Goal: Task Accomplishment & Management: Use online tool/utility

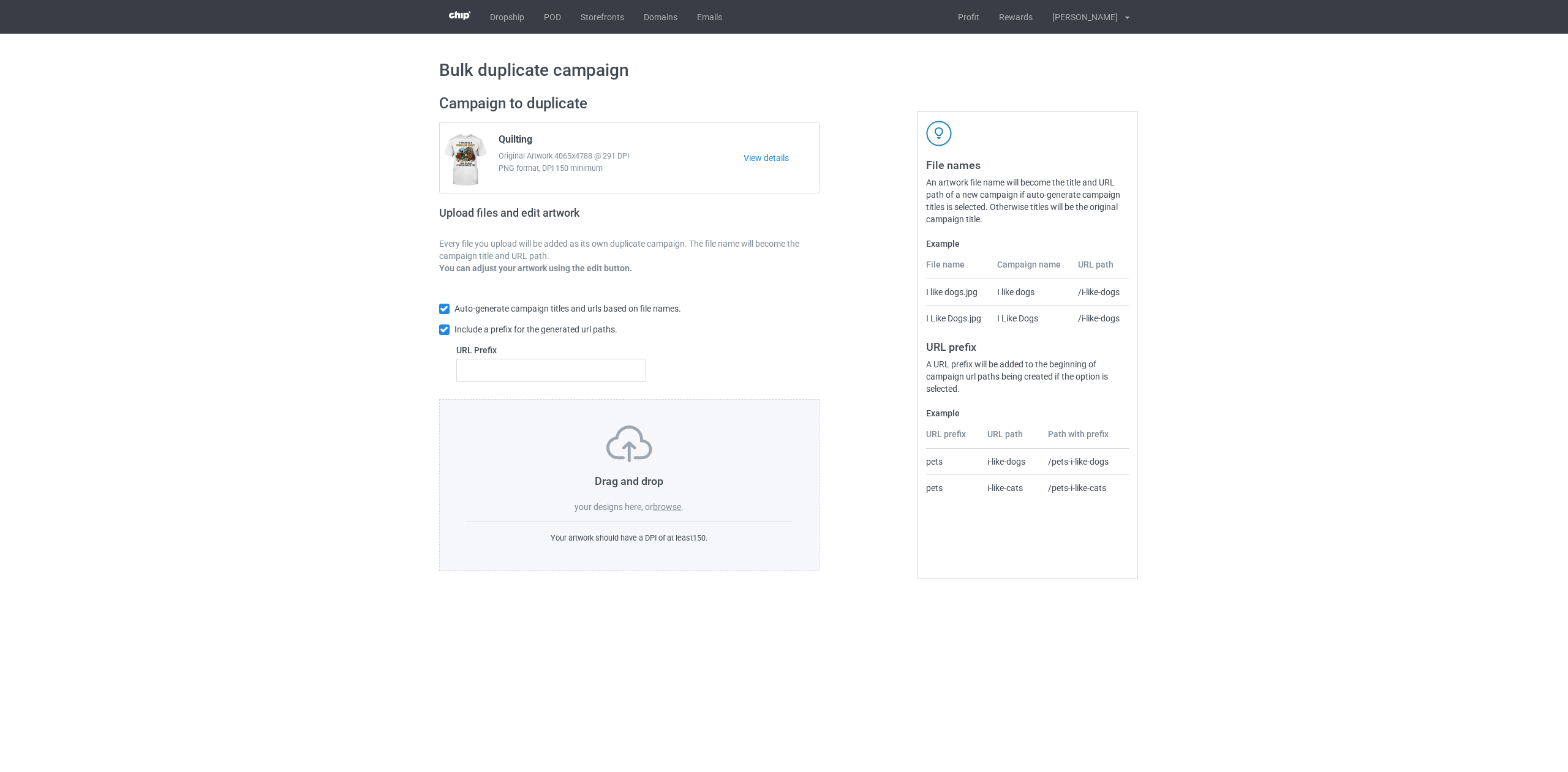
click at [662, 504] on label "browse" at bounding box center [666, 506] width 28 height 10
click at [0, 0] on input "browse" at bounding box center [0, 0] width 0 height 0
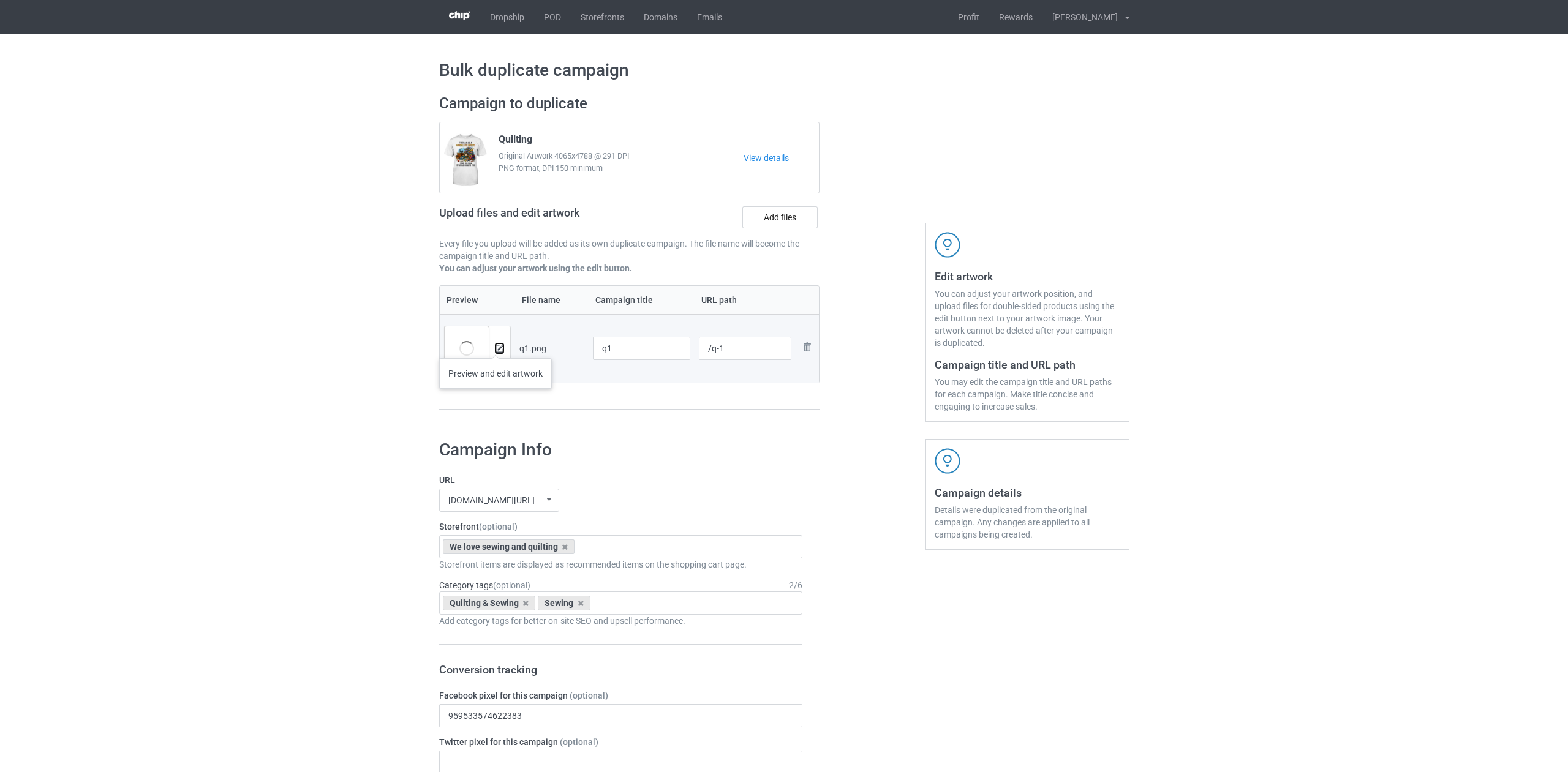
click at [495, 346] on img at bounding box center [499, 348] width 8 height 8
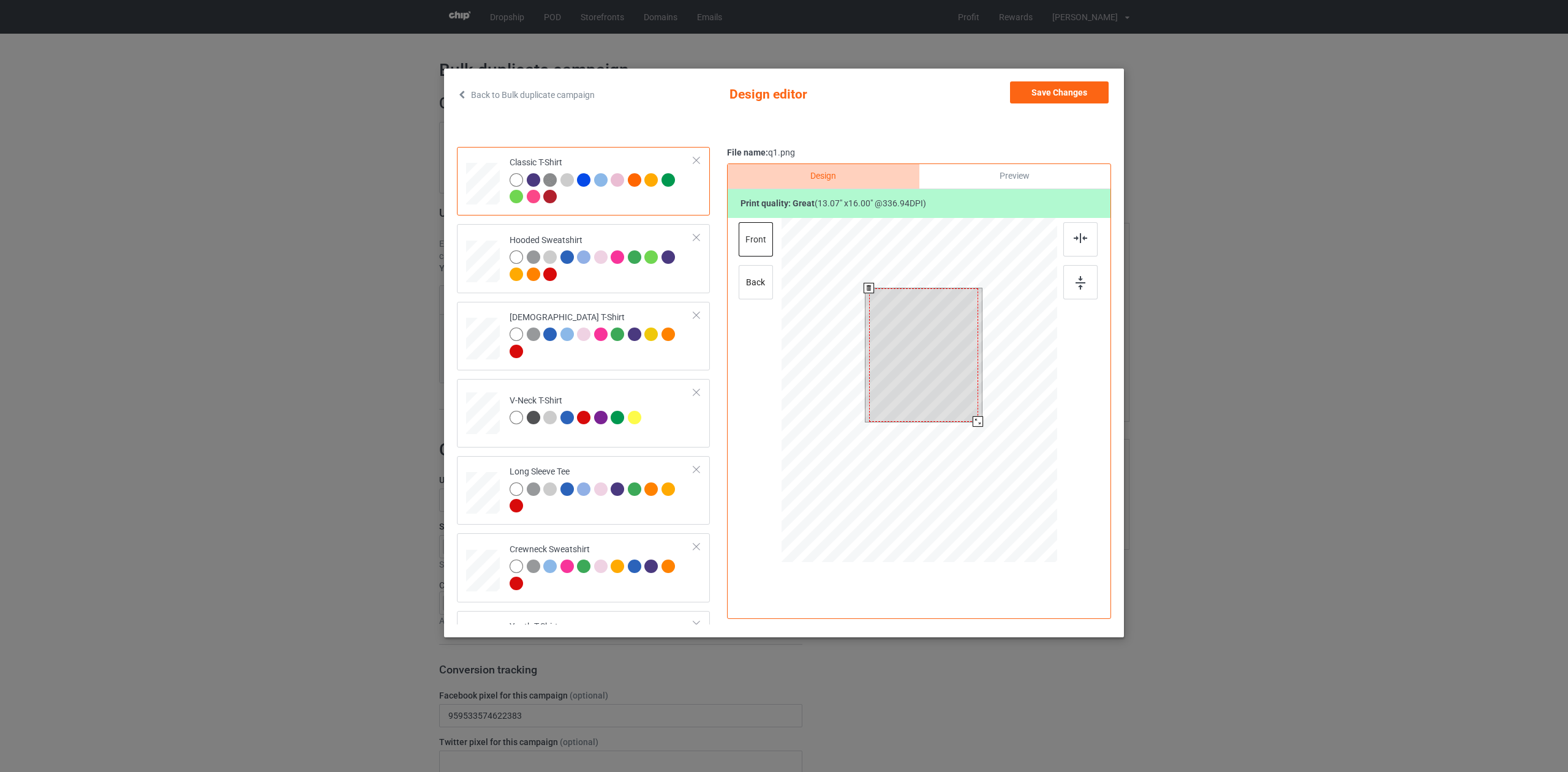
click at [979, 430] on div at bounding box center [919, 392] width 275 height 348
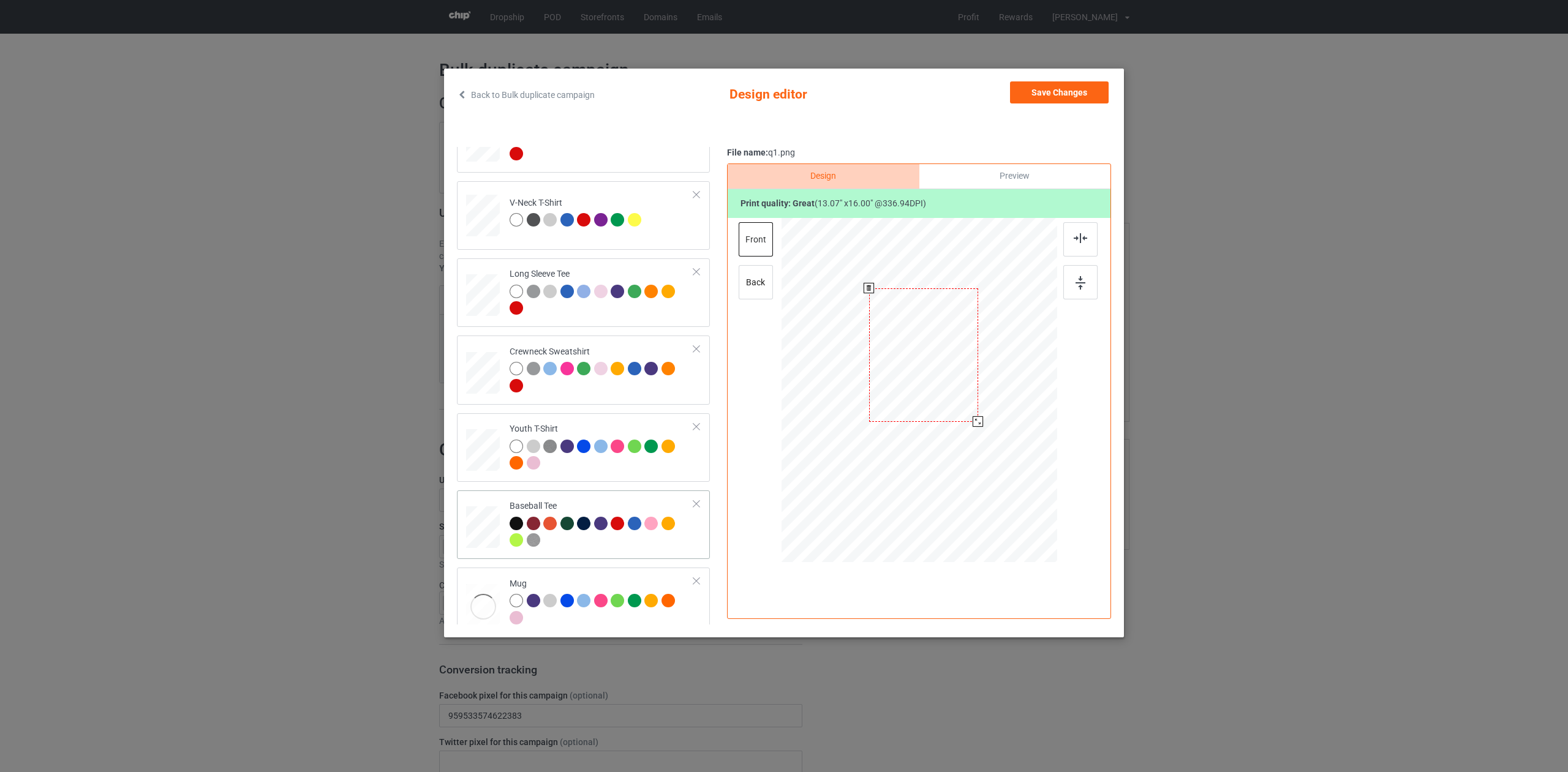
scroll to position [285, 0]
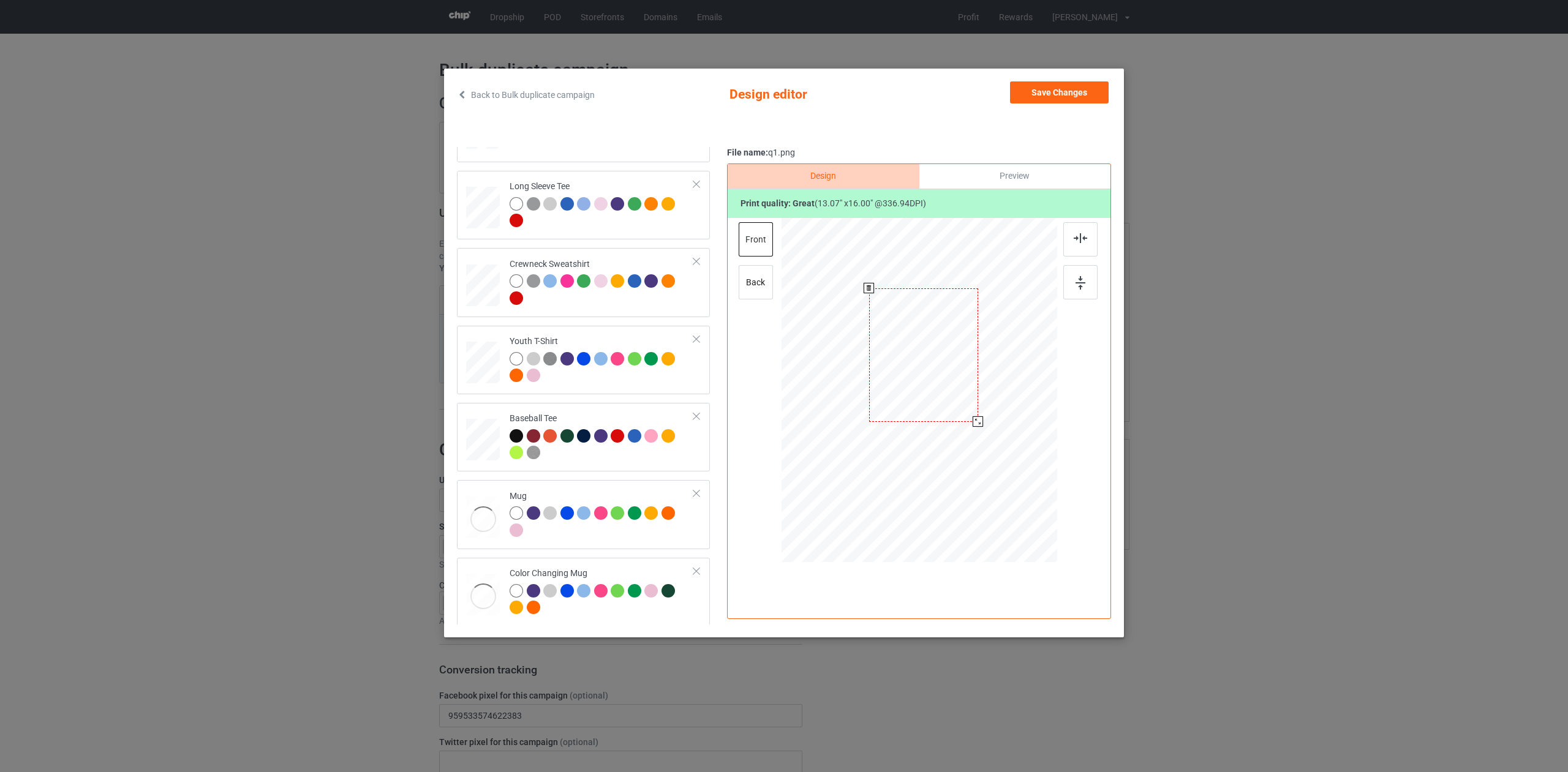
drag, startPoint x: 618, startPoint y: 564, endPoint x: 636, endPoint y: 558, distance: 19.0
click at [618, 564] on td "Color Changing Mug" at bounding box center [601, 592] width 198 height 59
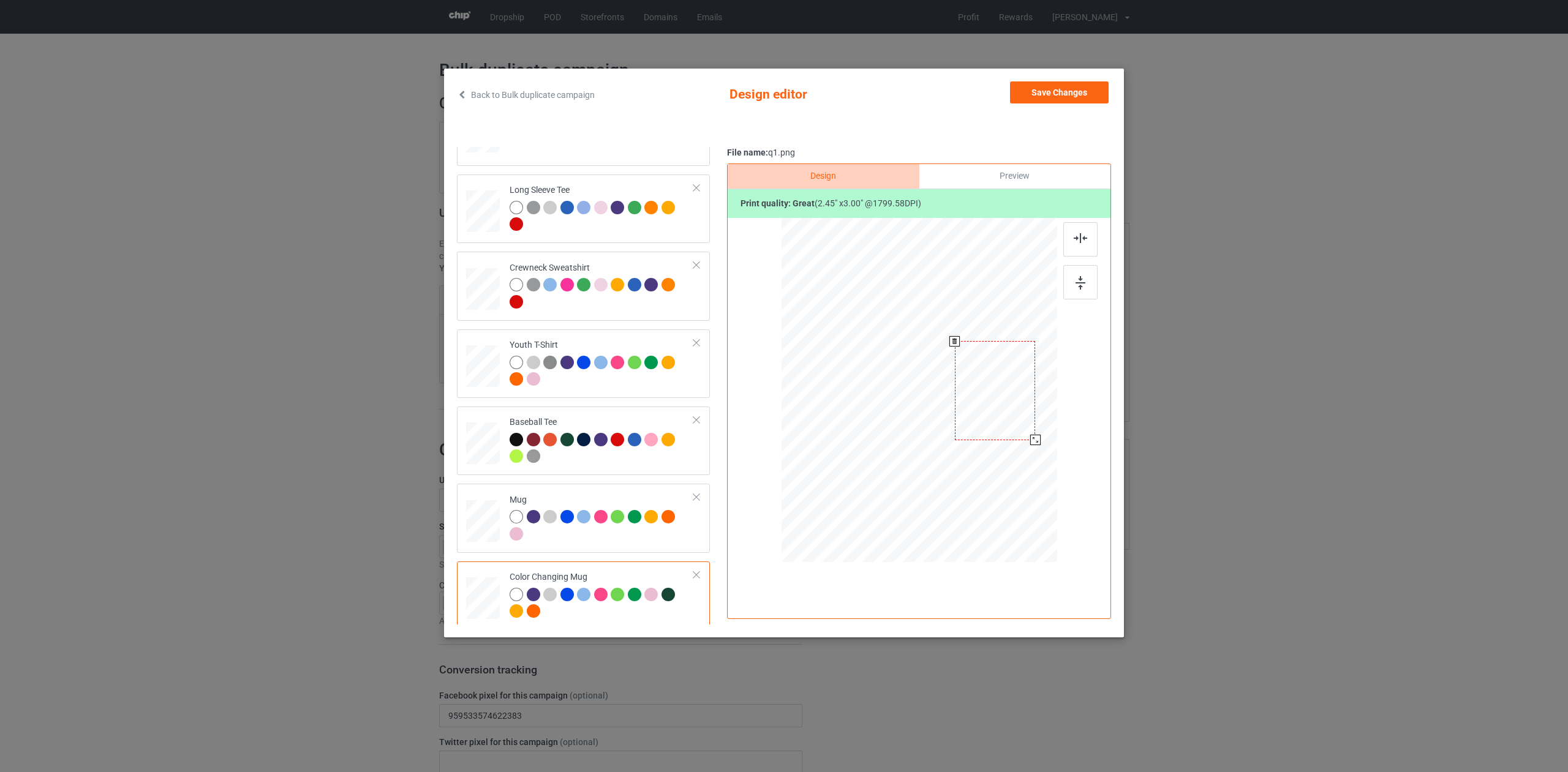
click at [1035, 442] on div at bounding box center [1035, 440] width 10 height 10
click at [1033, 94] on button "Save Changes" at bounding box center [1059, 93] width 99 height 22
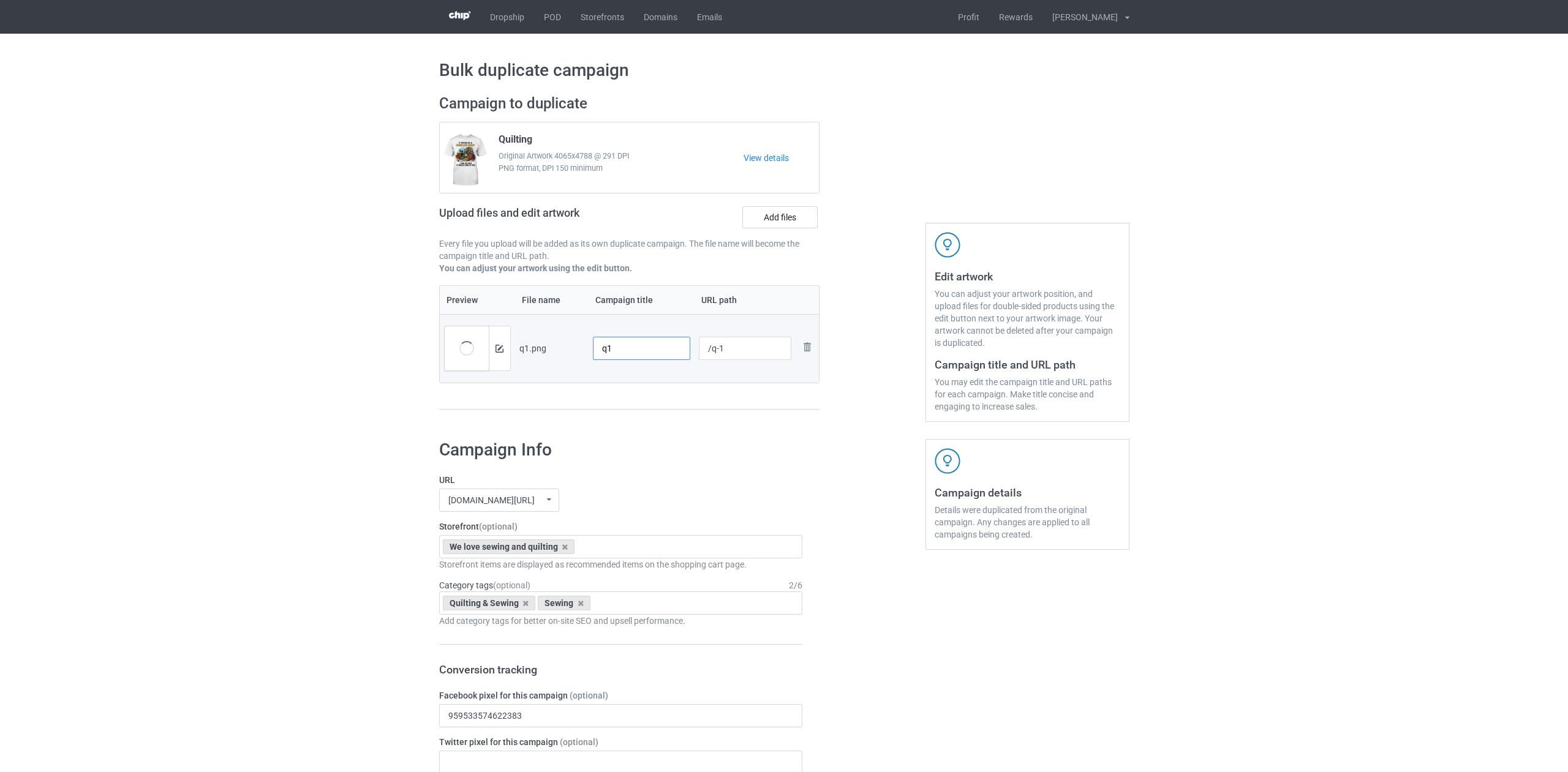
drag, startPoint x: 621, startPoint y: 348, endPoint x: 533, endPoint y: 333, distance: 89.3
click at [533, 333] on tr "Preview and edit artwork q1.png q1 /q-1 Remove file" at bounding box center [630, 348] width 380 height 69
type input "Quilting"
drag, startPoint x: 720, startPoint y: 350, endPoint x: 720, endPoint y: 356, distance: 6.0
click at [720, 350] on input "/q-1" at bounding box center [745, 348] width 93 height 23
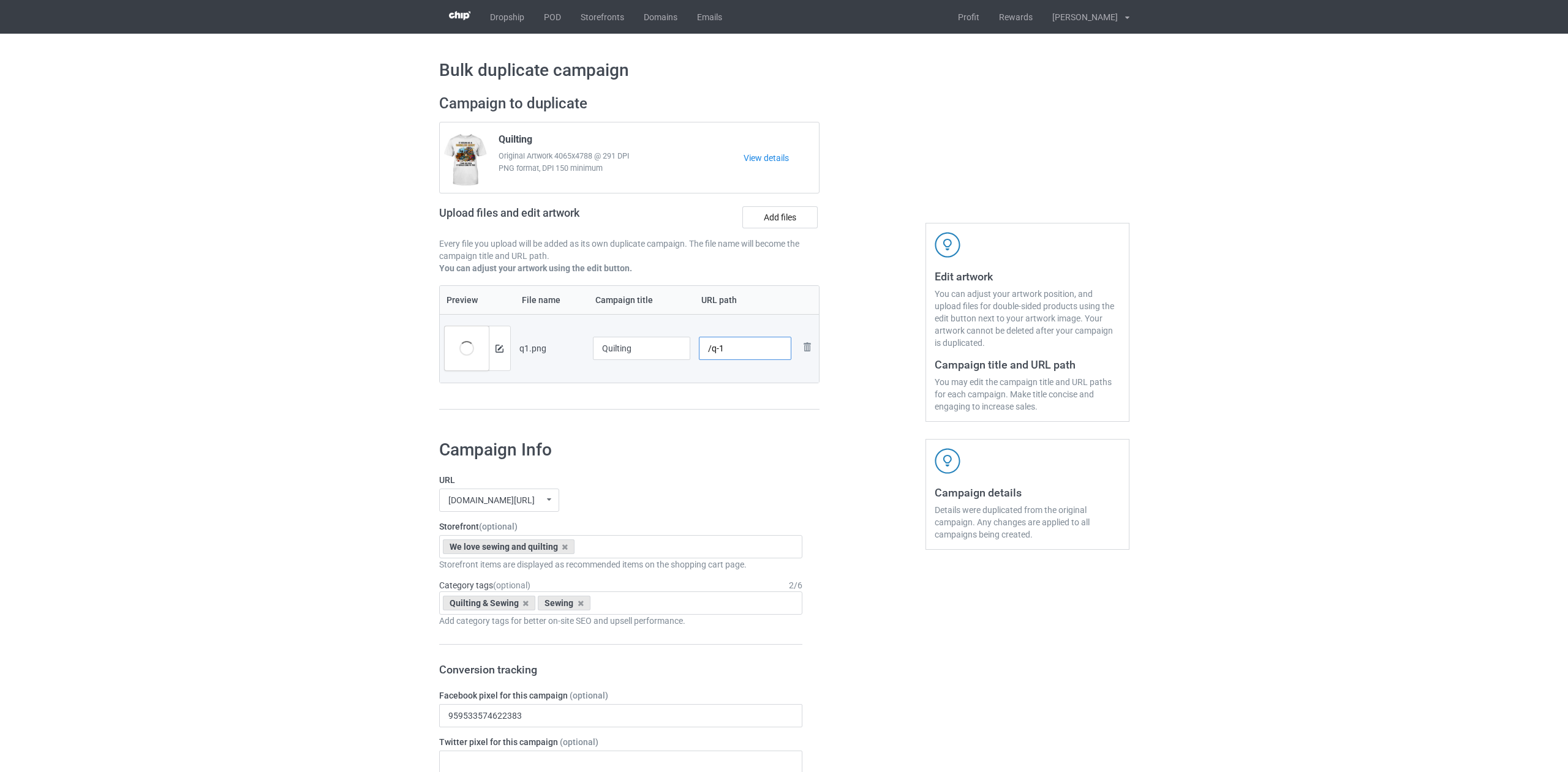
click at [716, 350] on input "/q-1" at bounding box center [745, 348] width 93 height 23
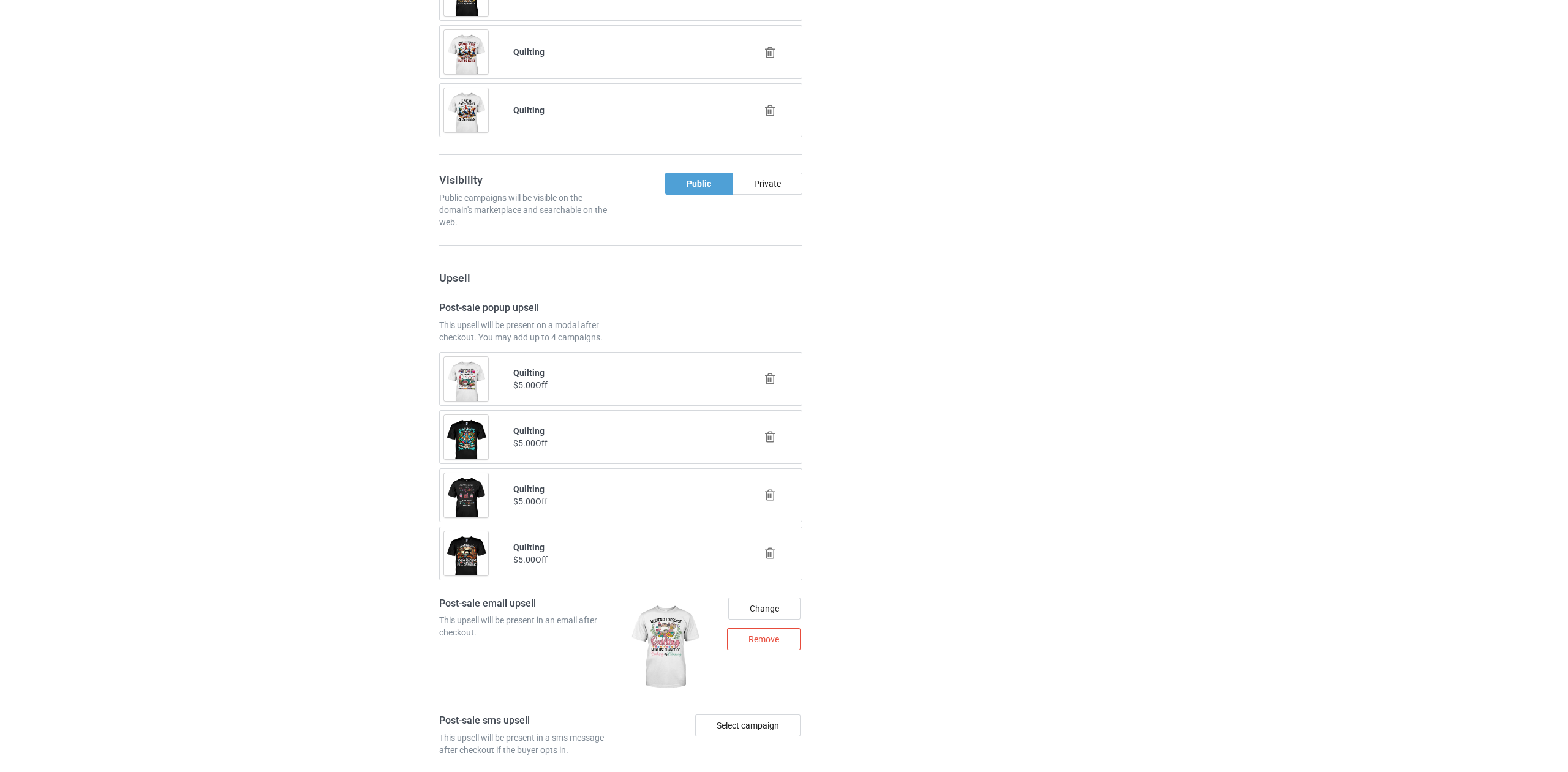
scroll to position [1453, 0]
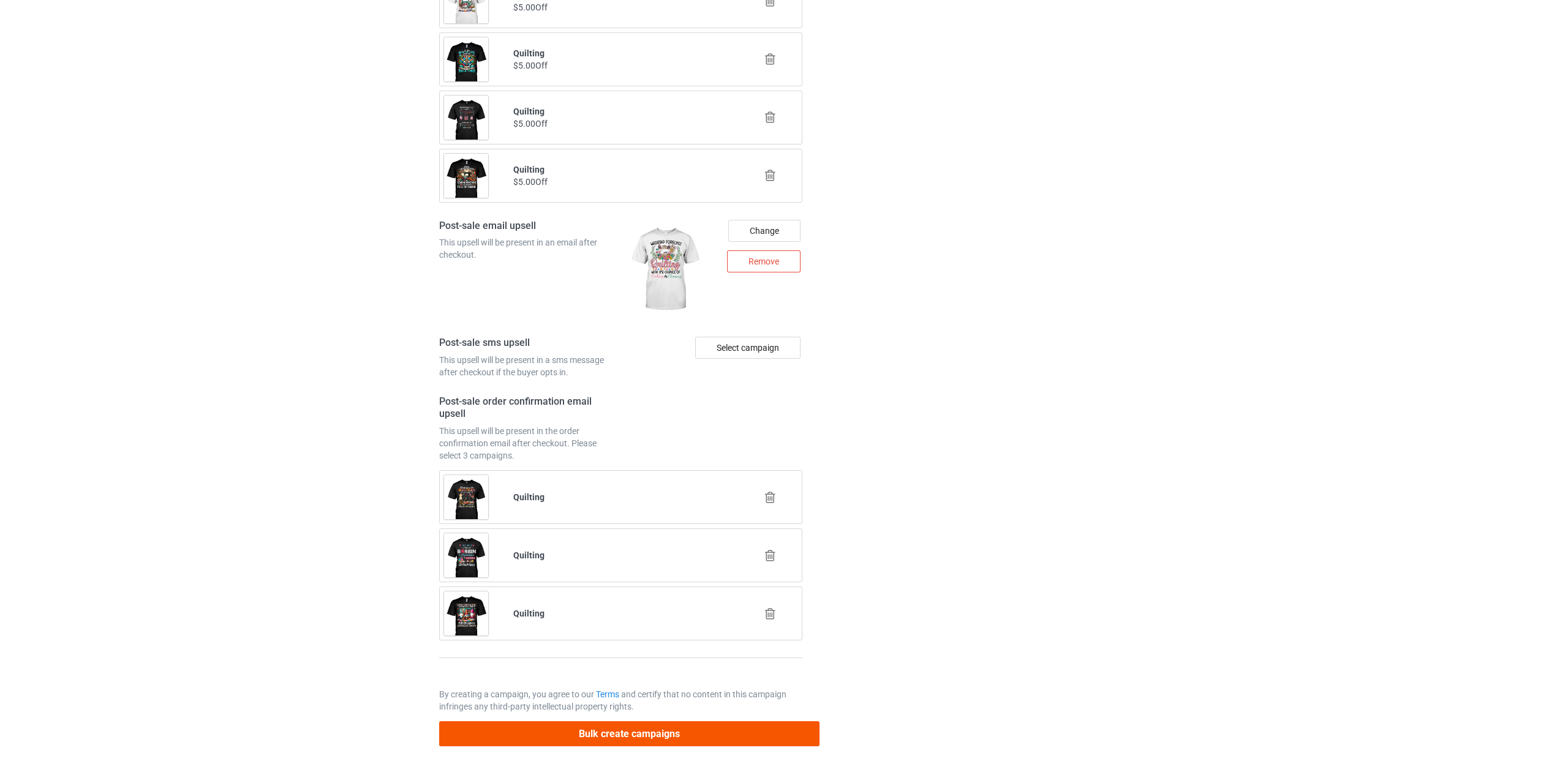
type input "/qz1"
click at [615, 720] on div "Bulk create campaigns" at bounding box center [630, 730] width 381 height 34
click at [615, 728] on button "Bulk create campaigns" at bounding box center [630, 733] width 381 height 25
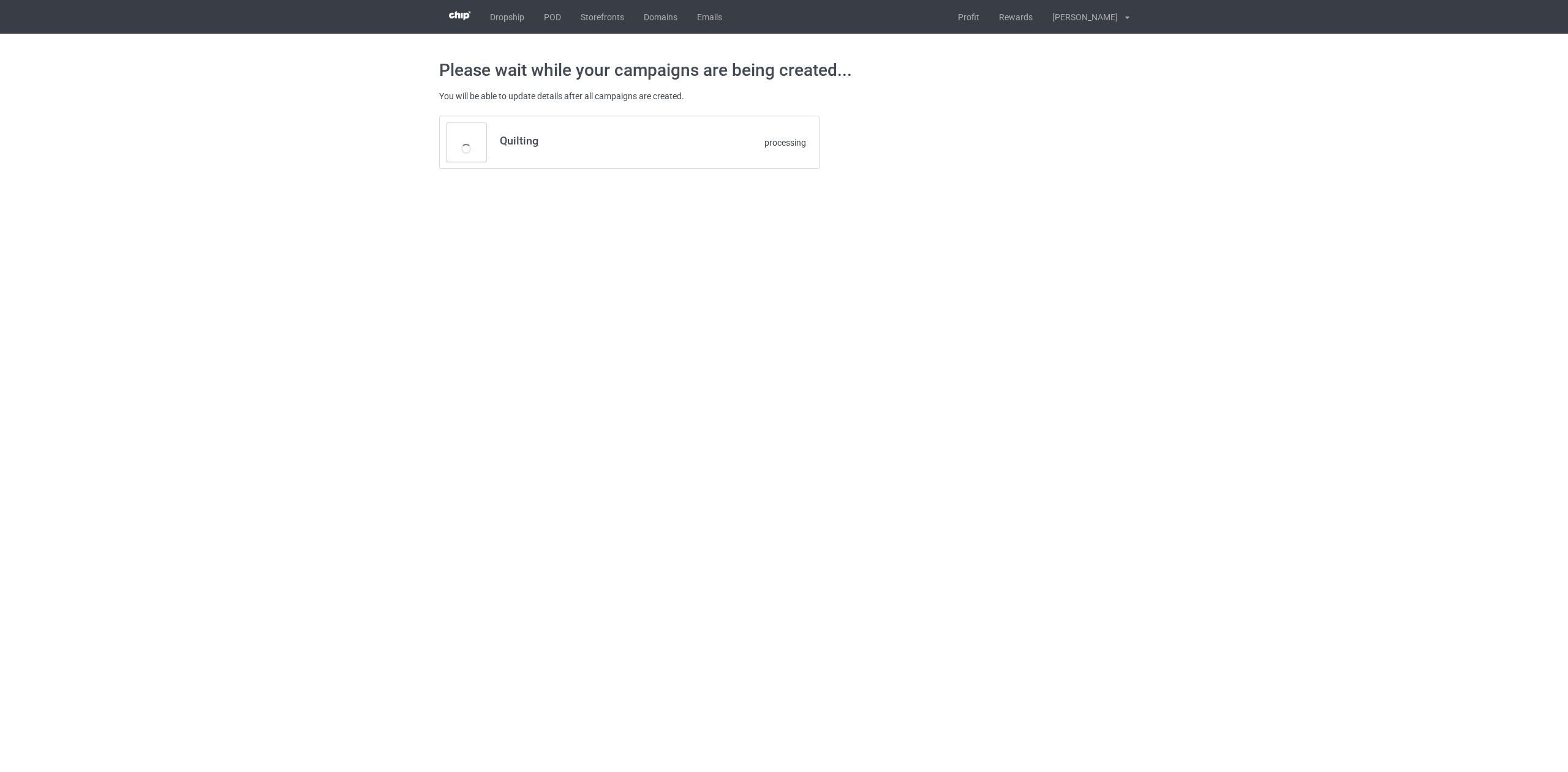
scroll to position [0, 0]
click at [796, 119] on icon at bounding box center [794, 120] width 8 height 6
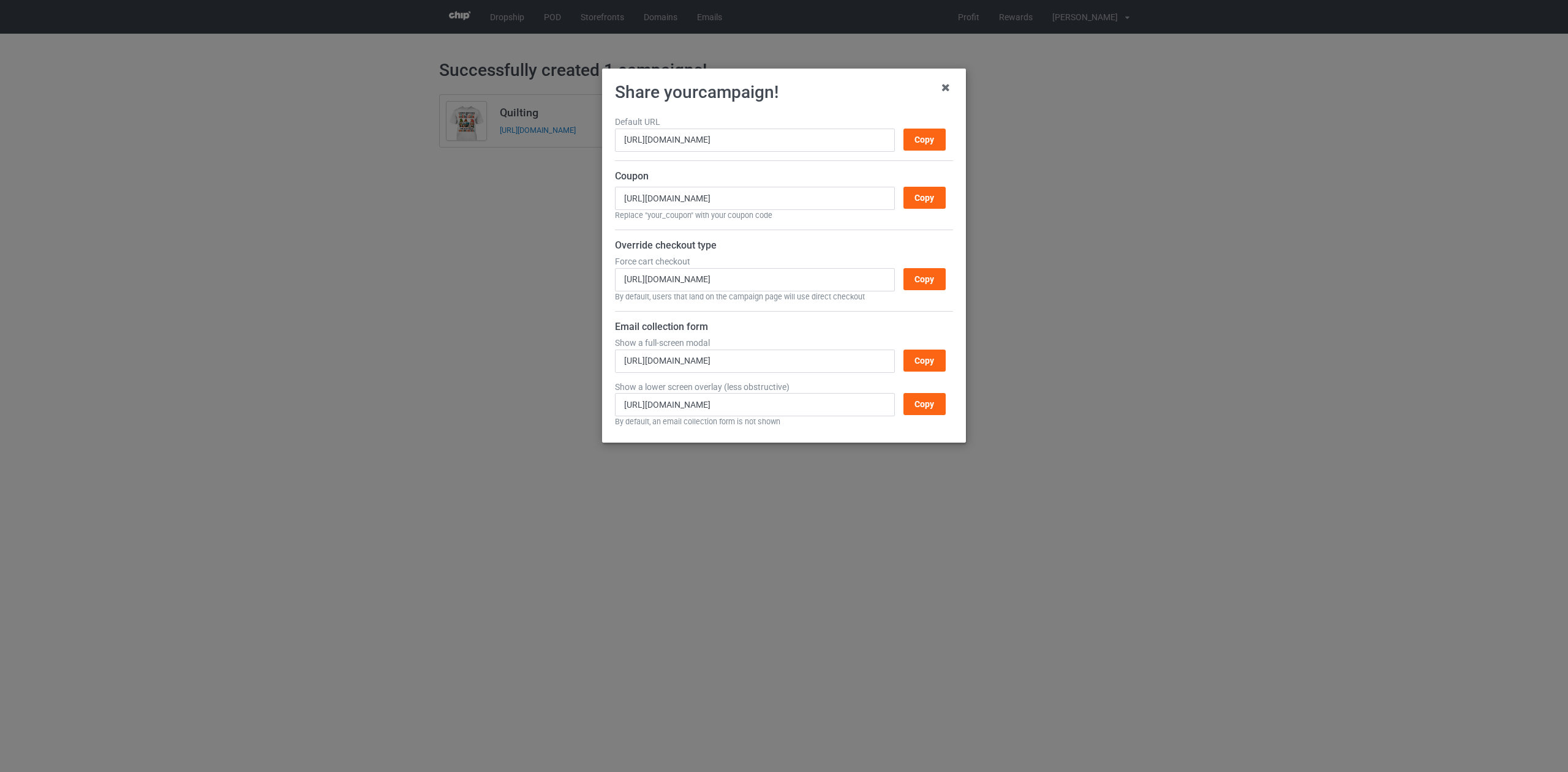
drag, startPoint x: 926, startPoint y: 139, endPoint x: 942, endPoint y: 123, distance: 22.6
click at [926, 138] on div "Copy" at bounding box center [924, 140] width 42 height 22
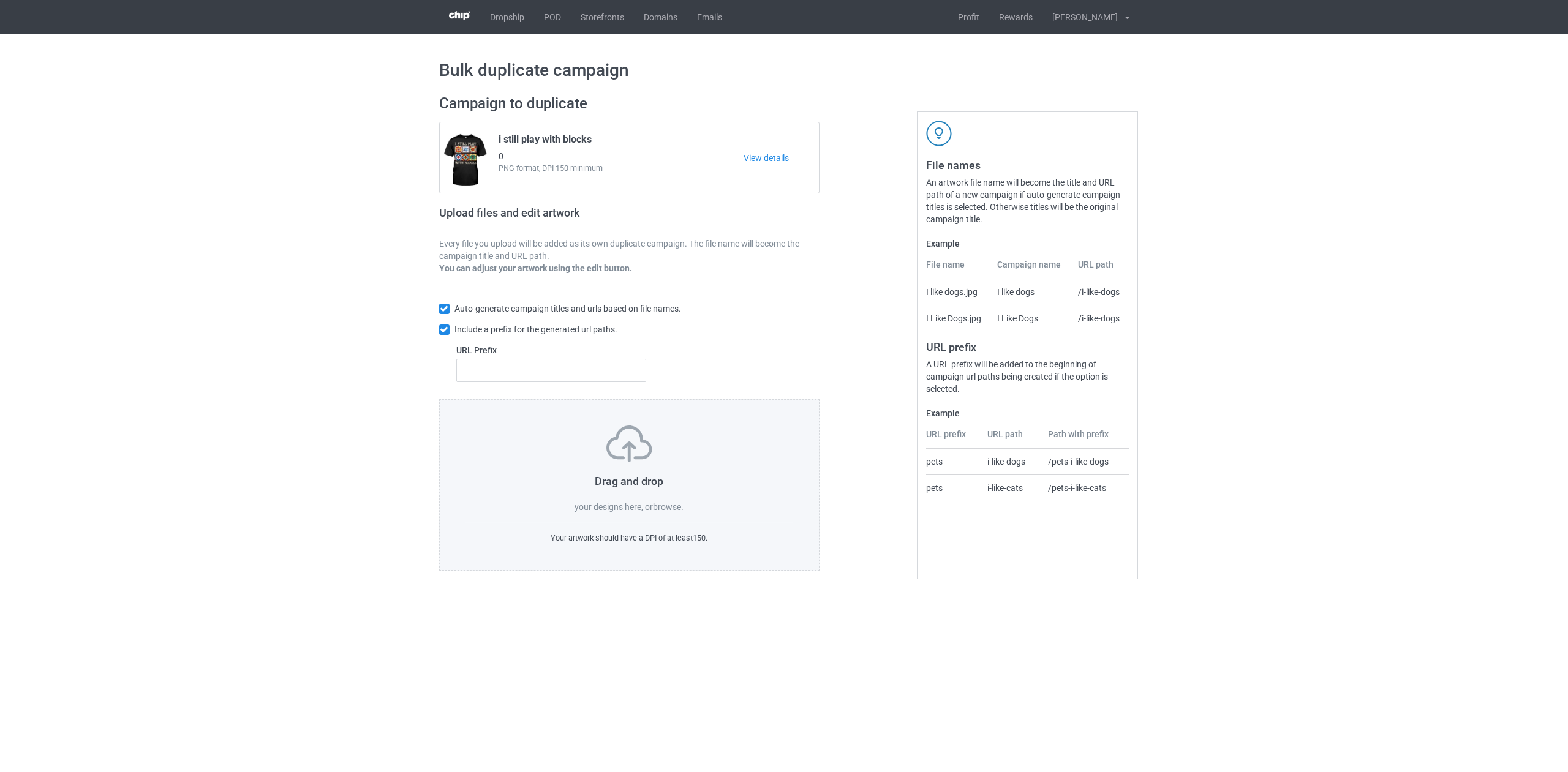
click at [668, 506] on label "browse" at bounding box center [666, 506] width 28 height 10
click at [0, 0] on input "browse" at bounding box center [0, 0] width 0 height 0
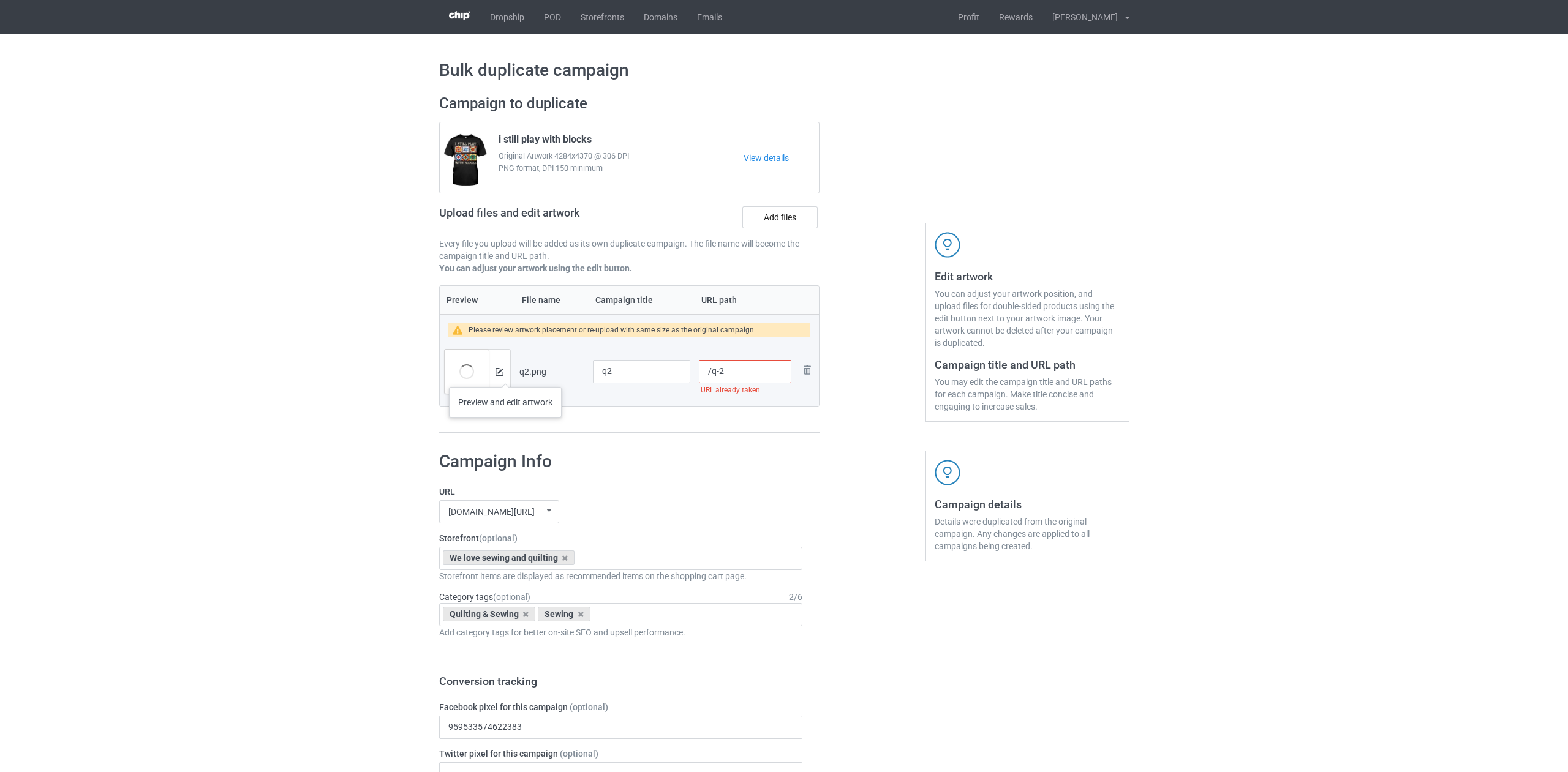
click at [505, 375] on div at bounding box center [499, 372] width 22 height 44
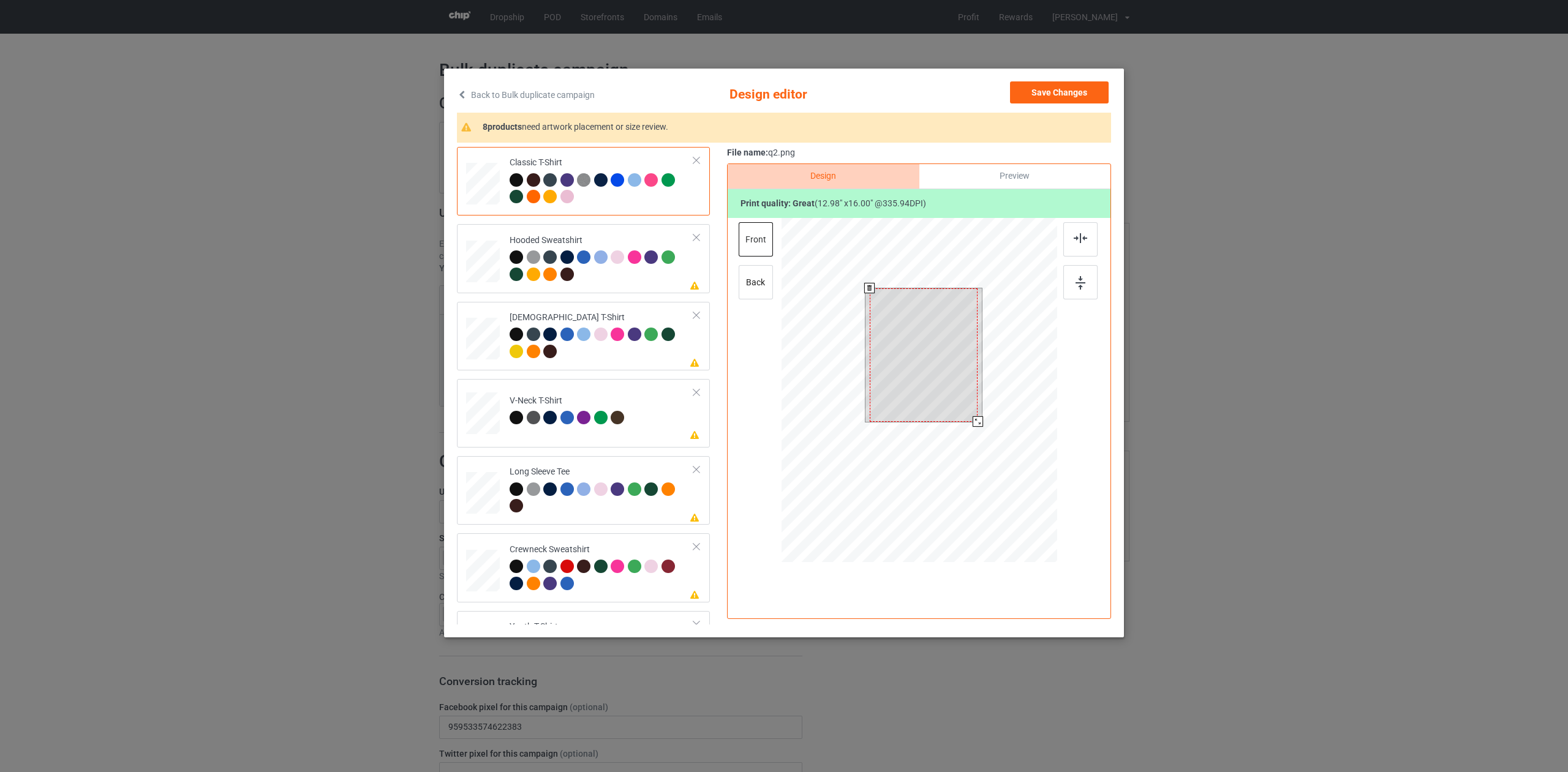
click at [975, 432] on div at bounding box center [919, 392] width 275 height 348
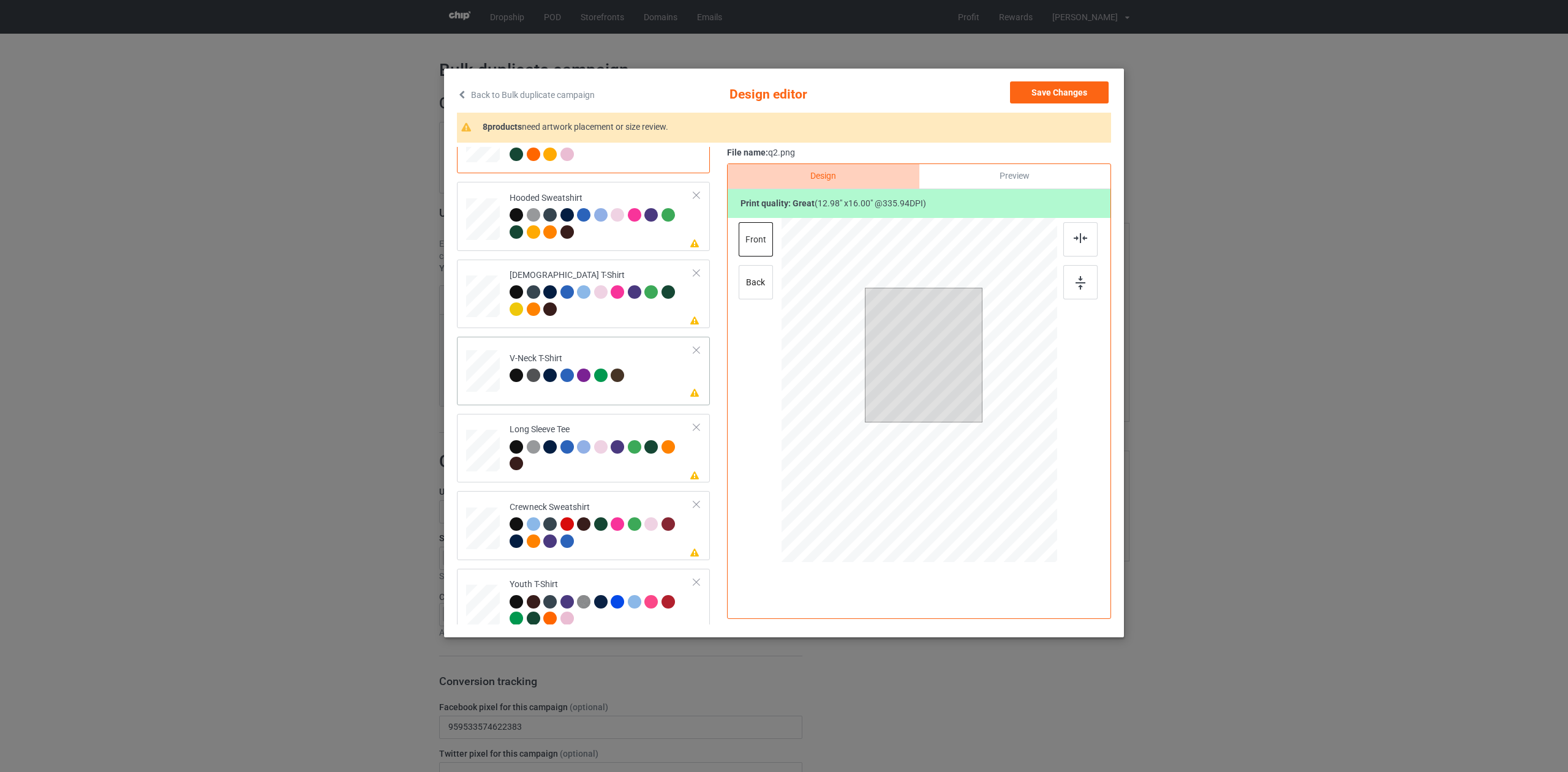
scroll to position [208, 0]
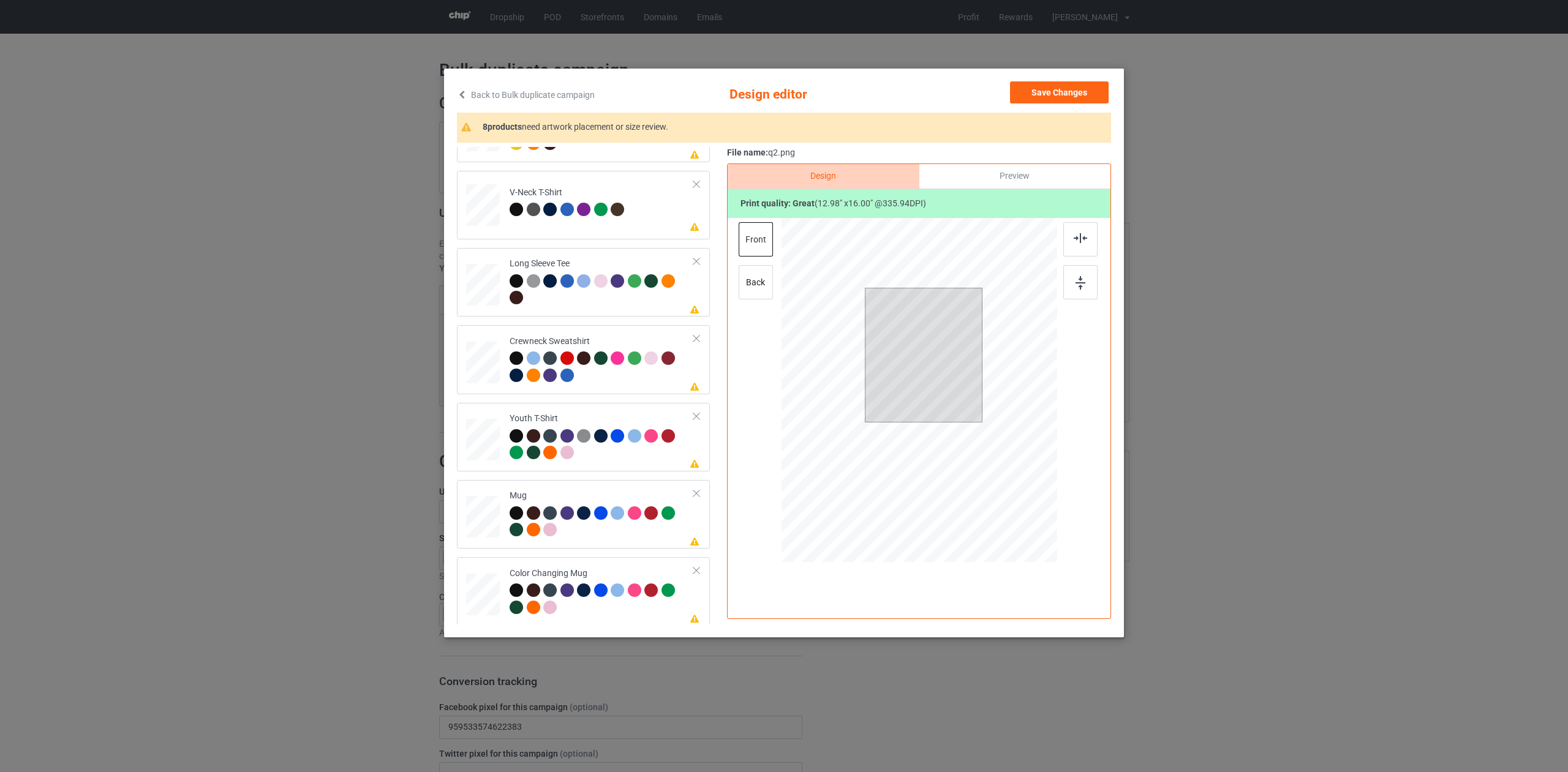
drag, startPoint x: 612, startPoint y: 566, endPoint x: 762, endPoint y: 516, distance: 158.1
click at [612, 568] on div "Color Changing Mug" at bounding box center [602, 591] width 184 height 46
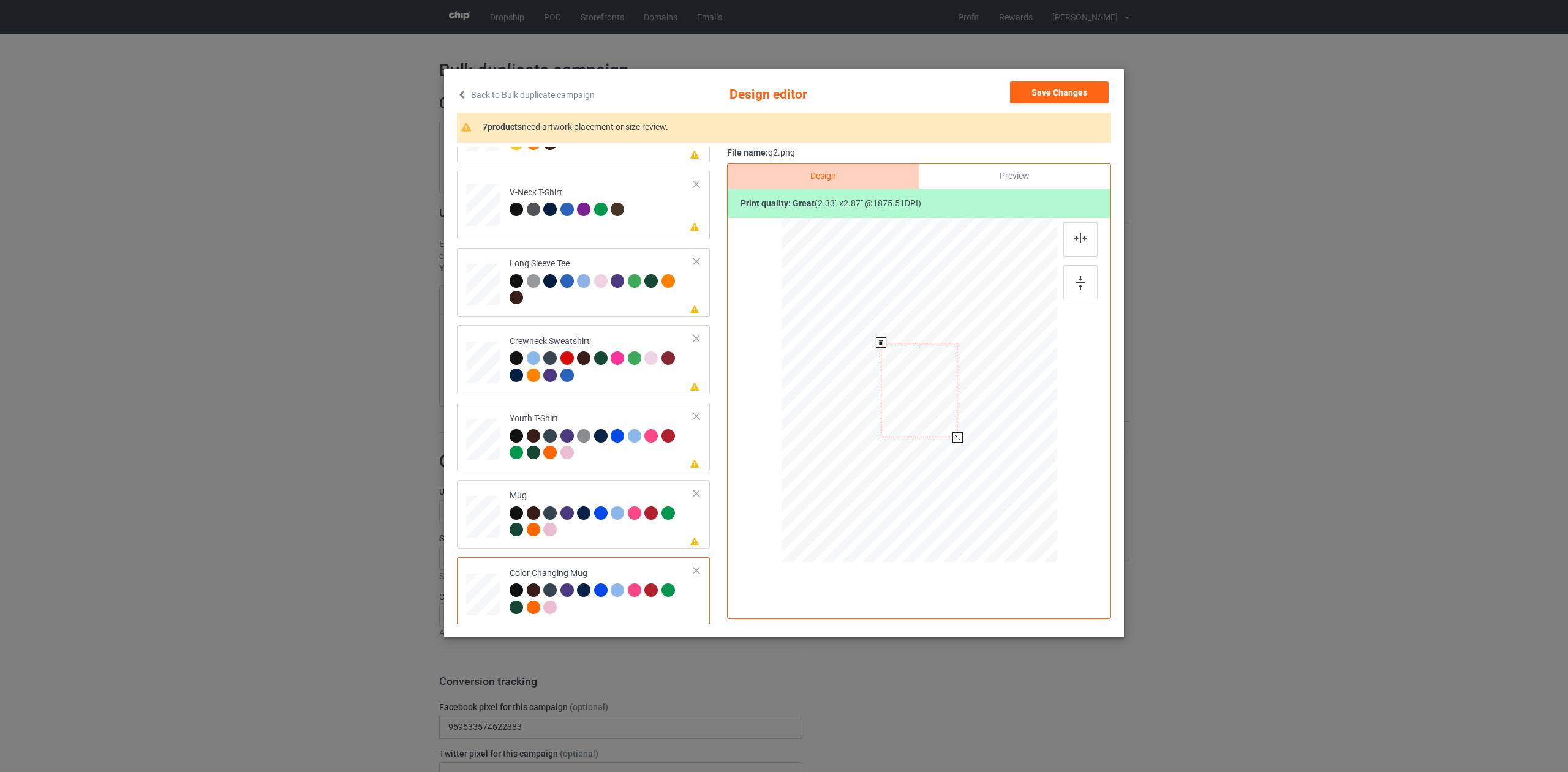
drag, startPoint x: 1002, startPoint y: 491, endPoint x: 946, endPoint y: 437, distance: 77.8
click at [950, 442] on div at bounding box center [919, 390] width 275 height 114
drag, startPoint x: 912, startPoint y: 403, endPoint x: 988, endPoint y: 405, distance: 76.0
click at [987, 403] on div at bounding box center [994, 390] width 76 height 94
click at [1034, 441] on div at bounding box center [1033, 439] width 10 height 10
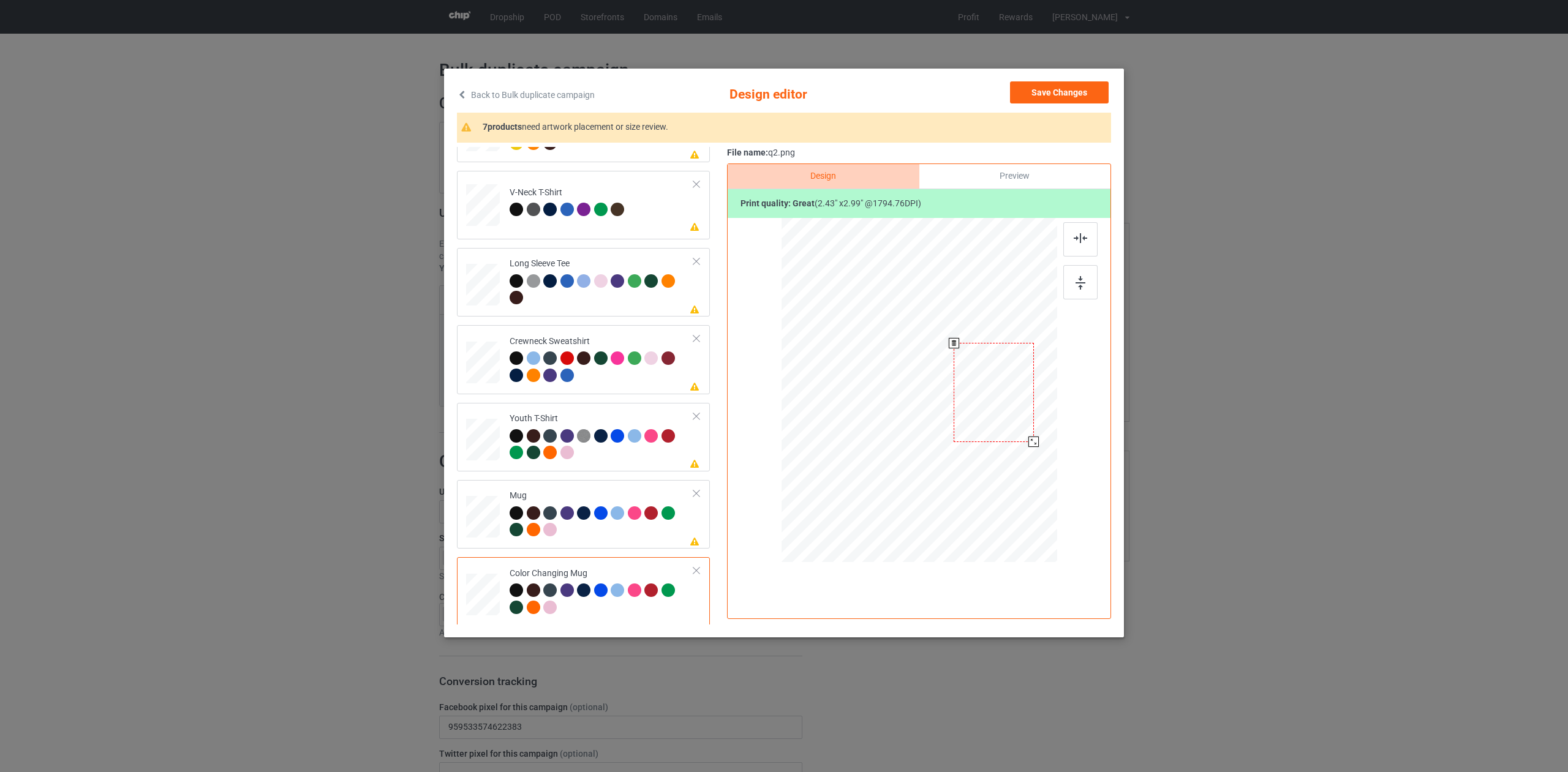
click at [1021, 419] on div at bounding box center [994, 392] width 80 height 99
click at [1058, 93] on button "Save Changes" at bounding box center [1059, 93] width 99 height 22
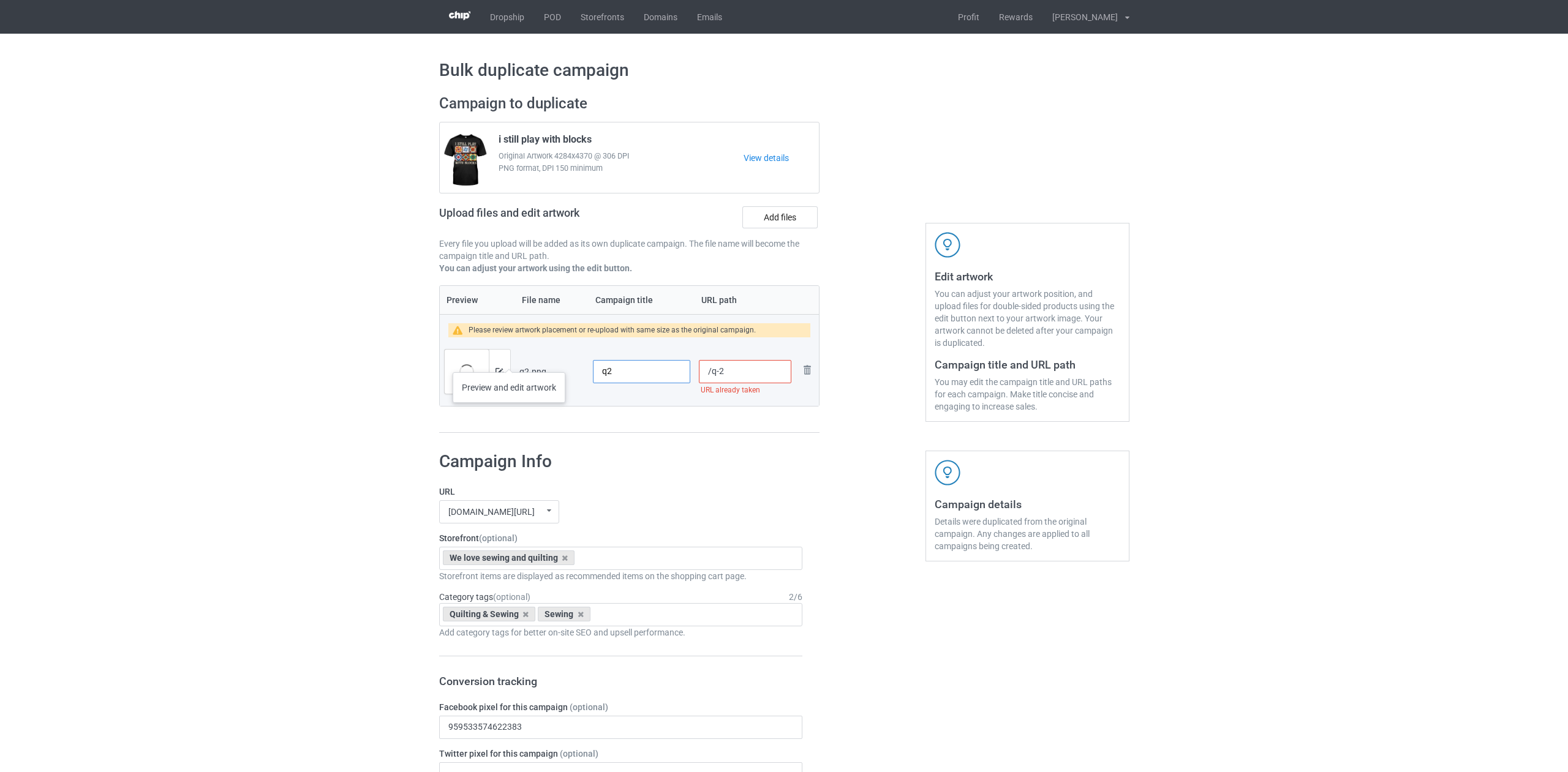
drag, startPoint x: 633, startPoint y: 372, endPoint x: 509, endPoint y: 360, distance: 124.6
click at [509, 360] on tr "Preview and edit artwork q2.png q2 /q-2 URL already taken Remove file" at bounding box center [630, 371] width 380 height 69
type input "Quilting"
click at [719, 371] on input "/q-2" at bounding box center [745, 372] width 92 height 23
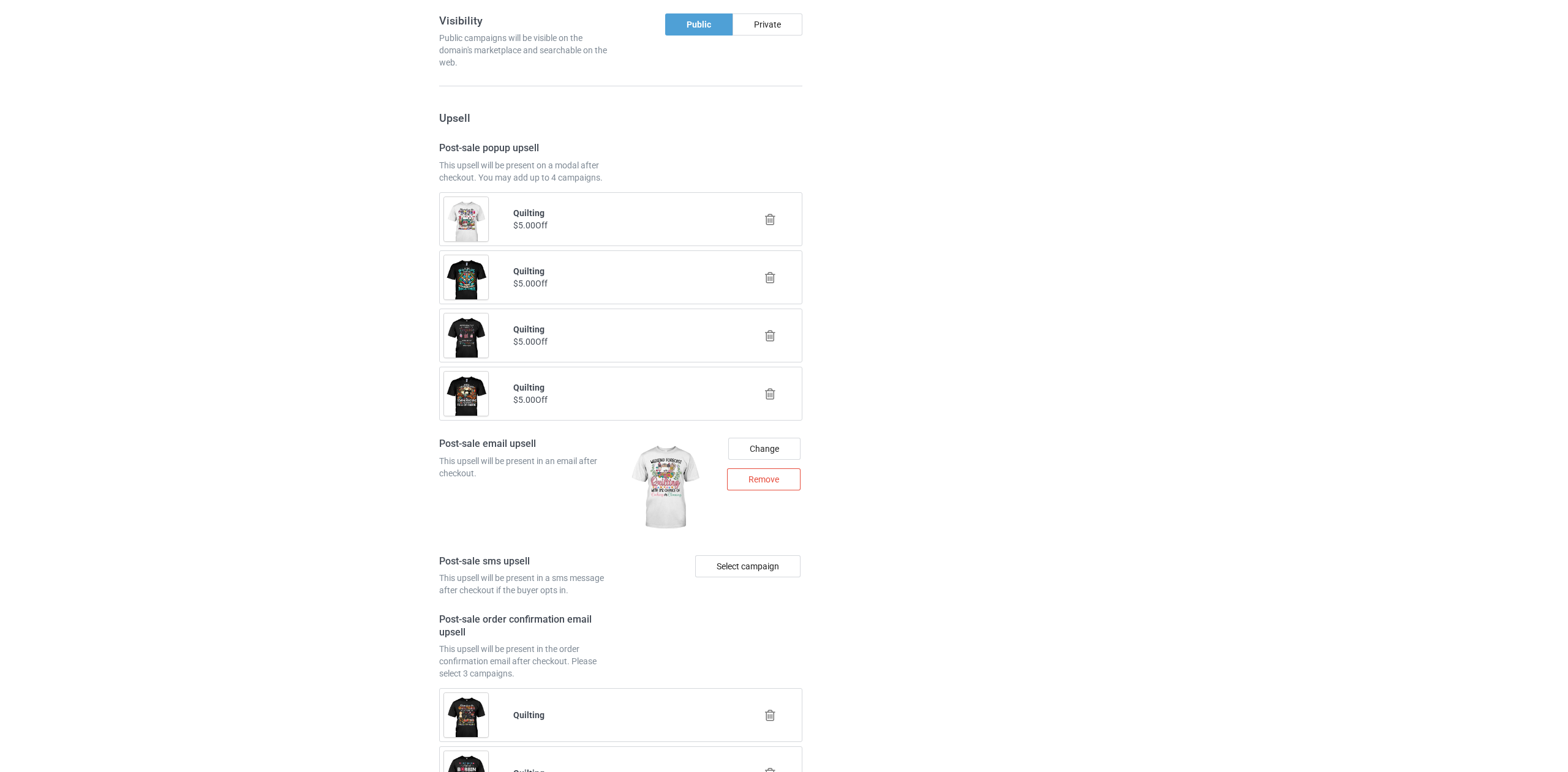
scroll to position [1464, 0]
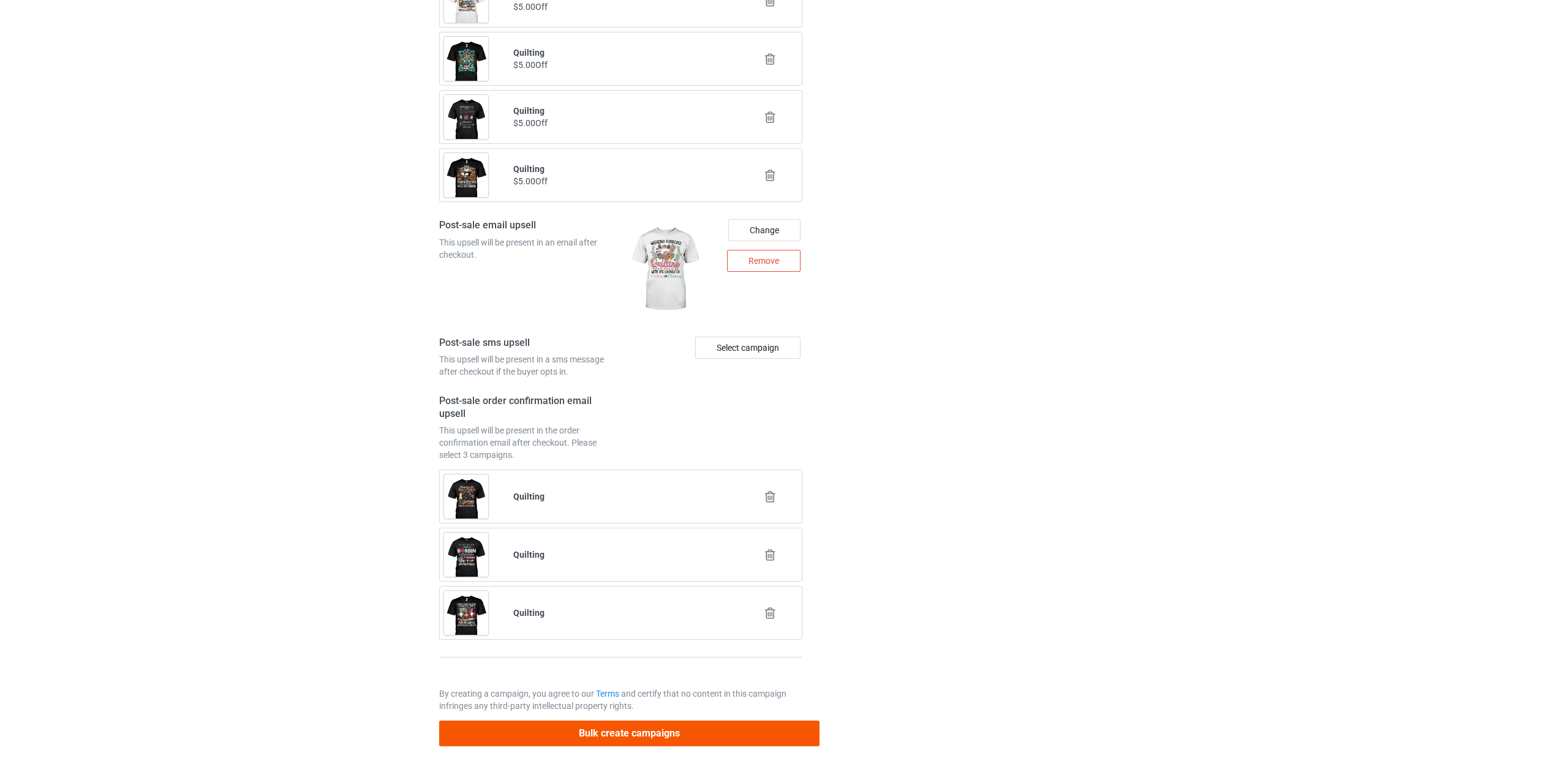
type input "/qz2"
click at [605, 733] on button "Bulk create campaigns" at bounding box center [630, 733] width 381 height 25
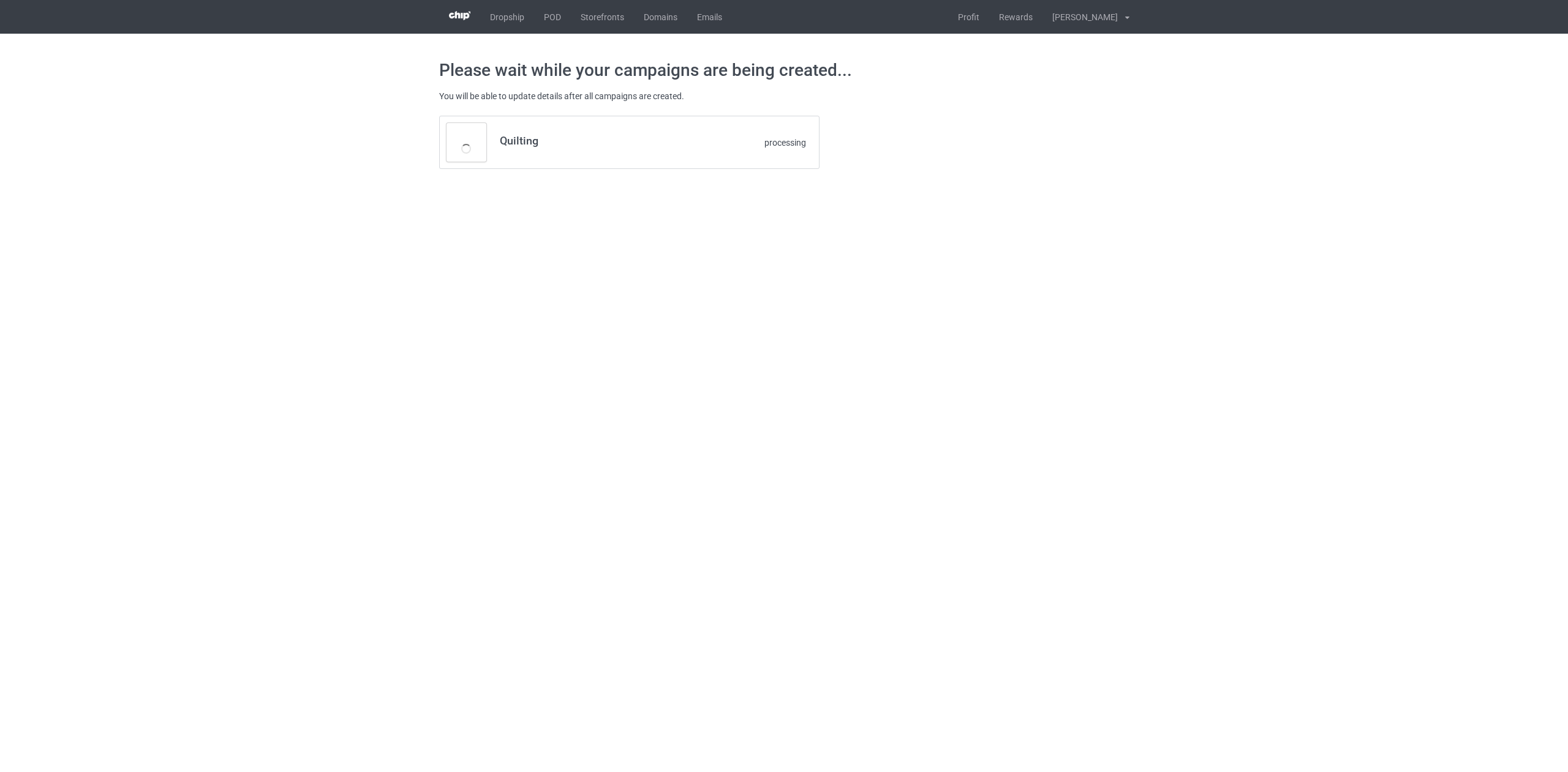
scroll to position [0, 0]
click at [793, 115] on div at bounding box center [794, 121] width 20 height 19
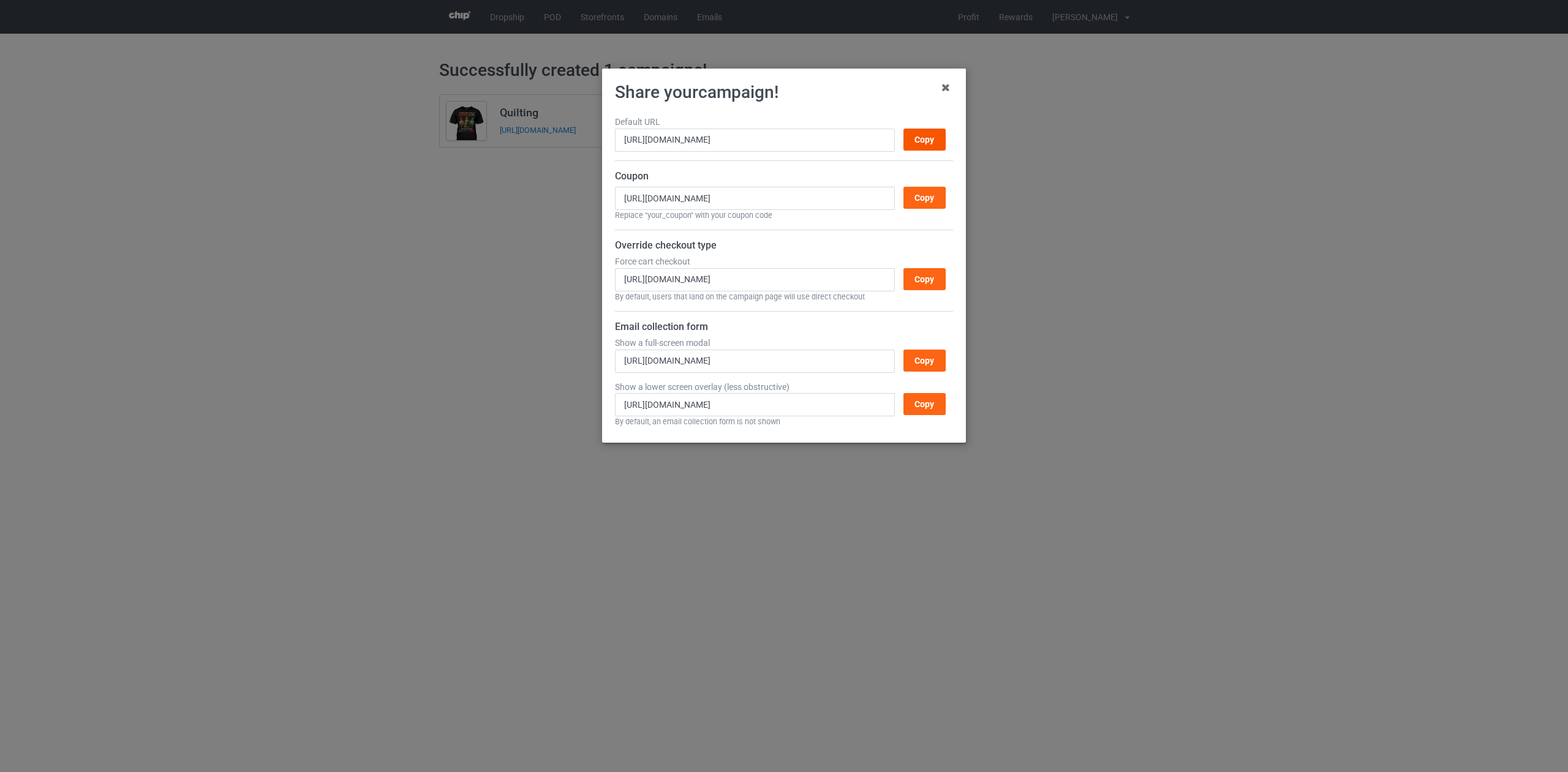
click at [925, 144] on div "Copy" at bounding box center [924, 140] width 42 height 22
click at [950, 93] on icon at bounding box center [946, 87] width 20 height 20
